Goal: Information Seeking & Learning: Learn about a topic

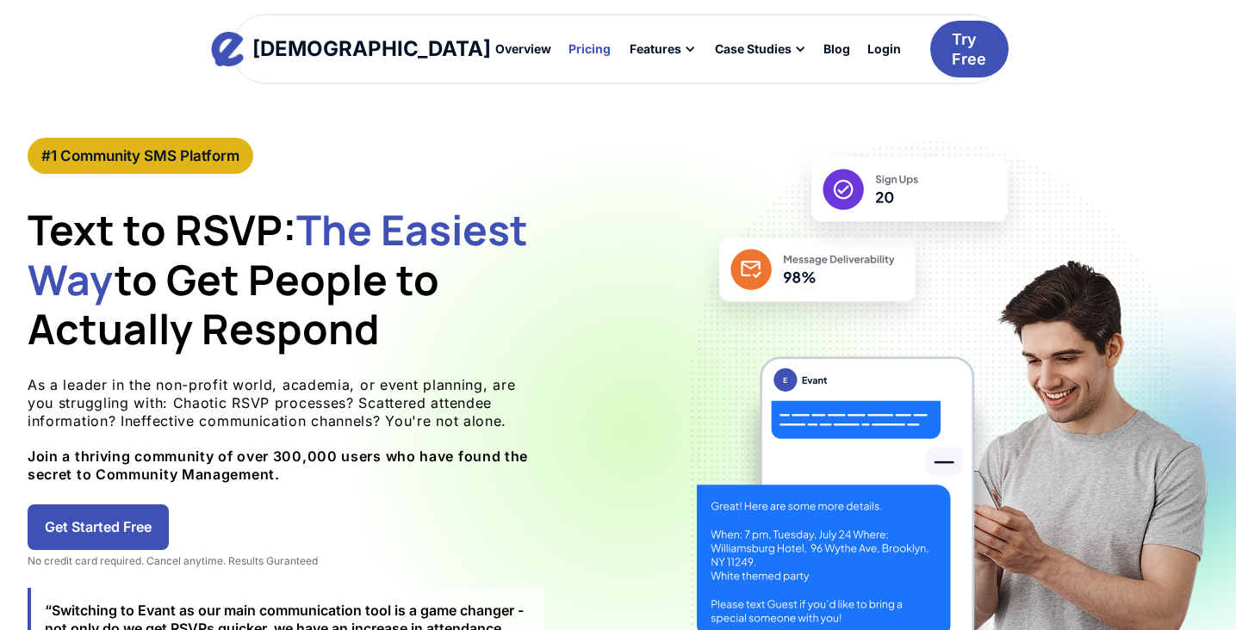
click at [568, 54] on div "Pricing" at bounding box center [589, 49] width 42 height 12
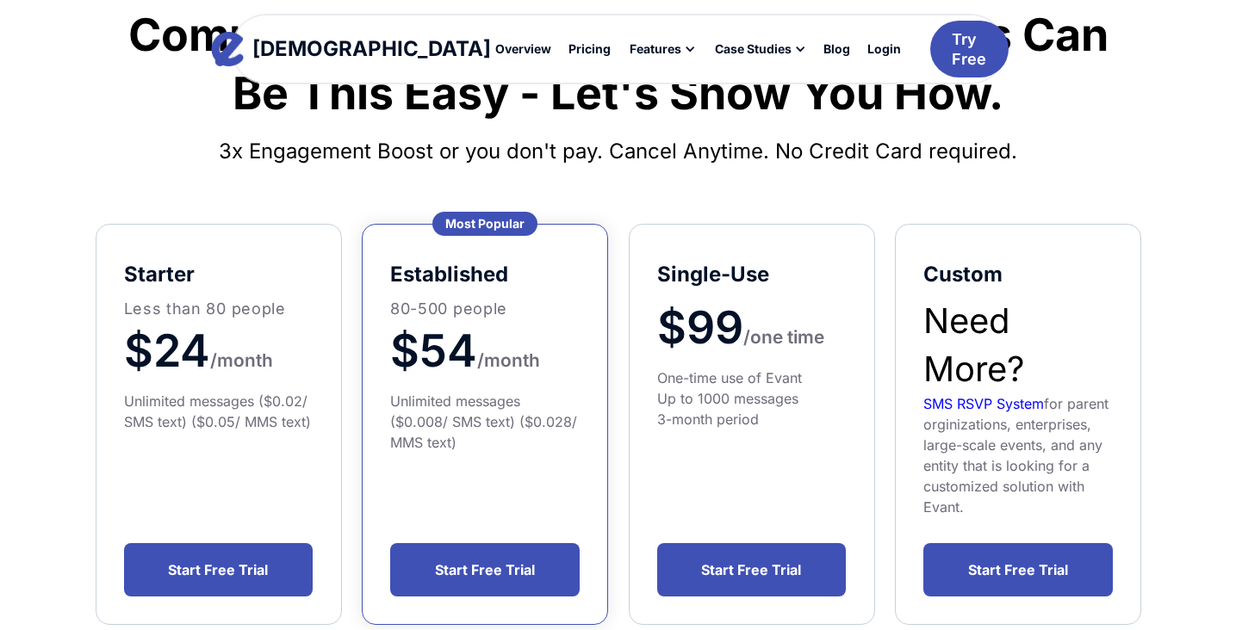
scroll to position [194, 0]
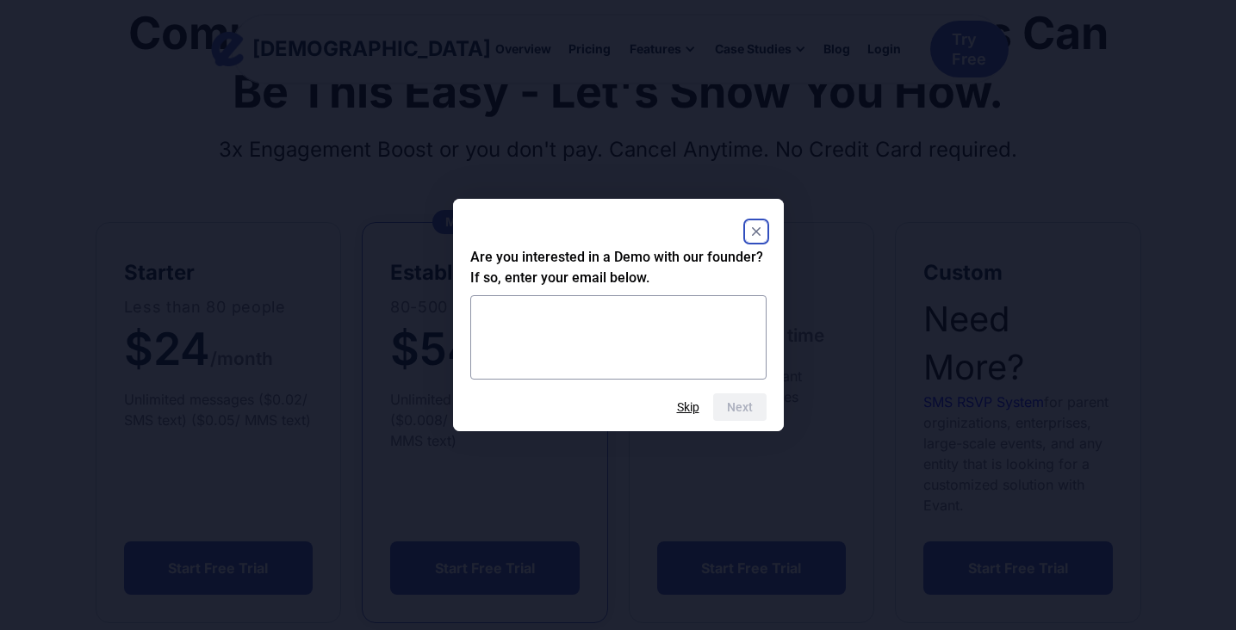
click at [750, 226] on rect "Close" at bounding box center [756, 231] width 21 height 21
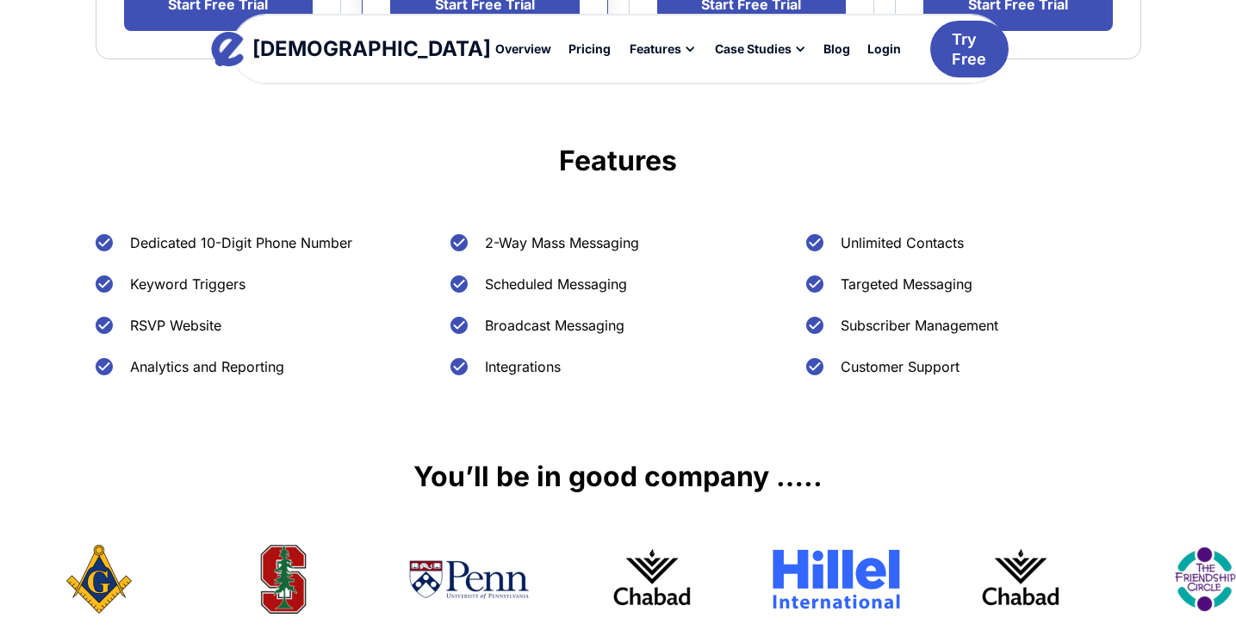
scroll to position [756, 0]
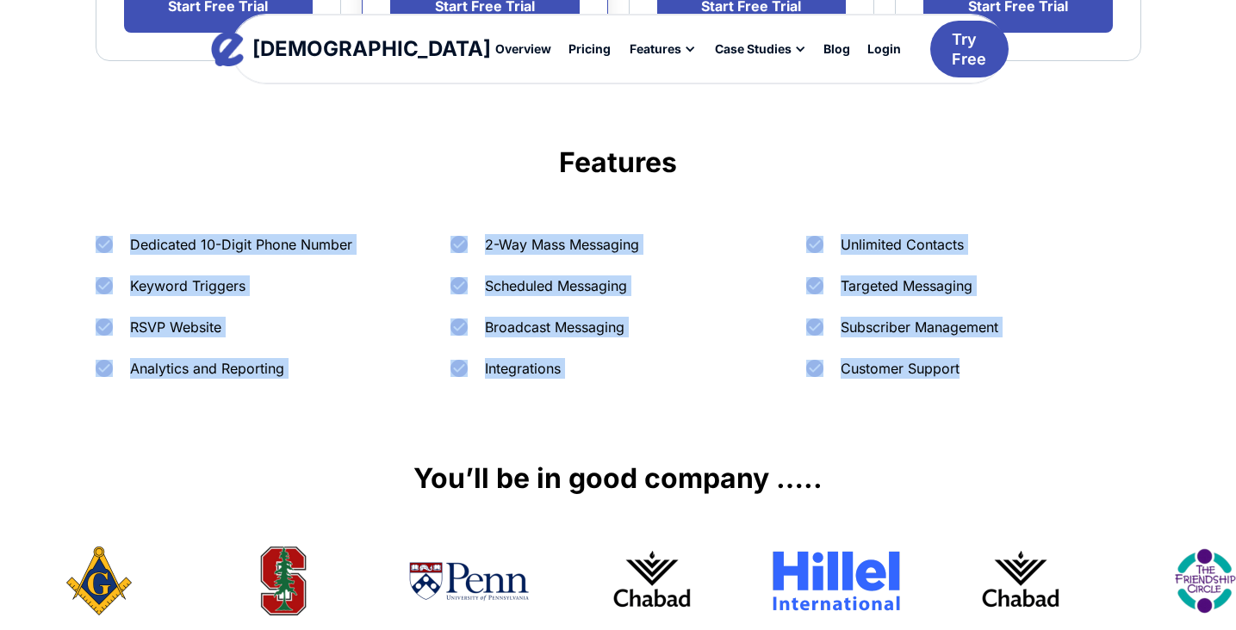
drag, startPoint x: 90, startPoint y: 239, endPoint x: 1020, endPoint y: 437, distance: 951.7
copy div "Dedicated 10-Digit Phone Number Keyword Triggers RSVP Website Analytics and Rep…"
